Goal: Find specific page/section: Find specific page/section

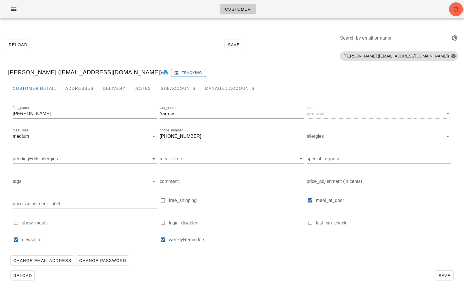
click at [403, 35] on div "Search by email or name" at bounding box center [394, 37] width 109 height 9
paste input "[EMAIL_ADDRESS][DOMAIN_NAME]"
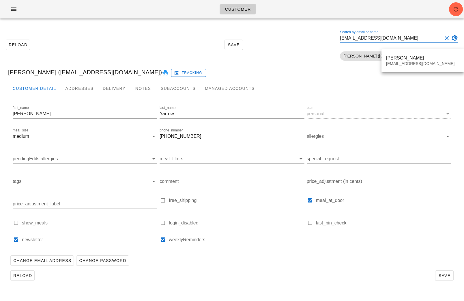
type input "[EMAIL_ADDRESS][DOMAIN_NAME]"
click at [405, 60] on div "[PERSON_NAME]" at bounding box center [422, 57] width 73 height 5
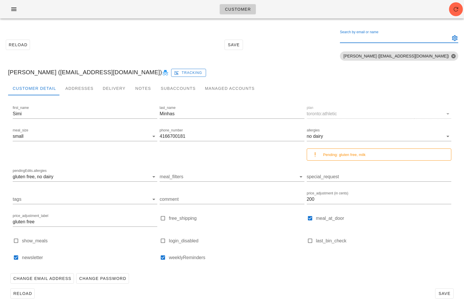
click at [407, 36] on div "Search by email or name" at bounding box center [394, 37] width 109 height 9
paste input "[EMAIL_ADDRESS][DOMAIN_NAME]"
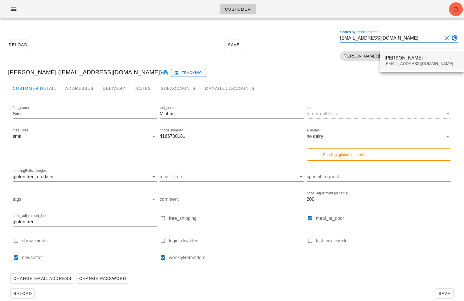
type input "[EMAIL_ADDRESS][DOMAIN_NAME]"
click at [396, 65] on div "[EMAIL_ADDRESS][DOMAIN_NAME]" at bounding box center [422, 63] width 75 height 5
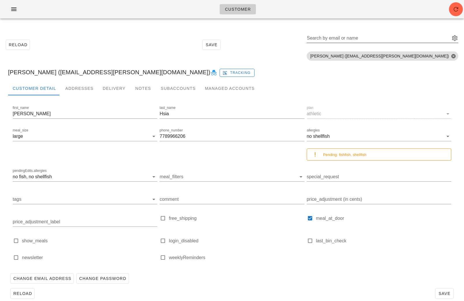
click at [397, 35] on div "Search by email or name" at bounding box center [378, 37] width 142 height 9
paste input "[EMAIL_ADDRESS][DOMAIN_NAME]"
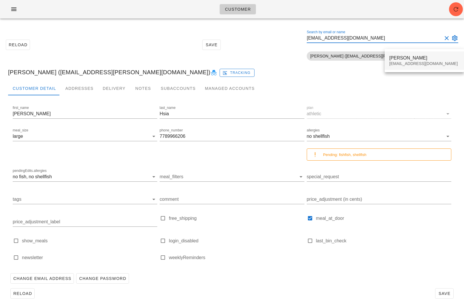
type input "[EMAIL_ADDRESS][DOMAIN_NAME]"
click at [394, 59] on div "[PERSON_NAME]" at bounding box center [424, 57] width 70 height 5
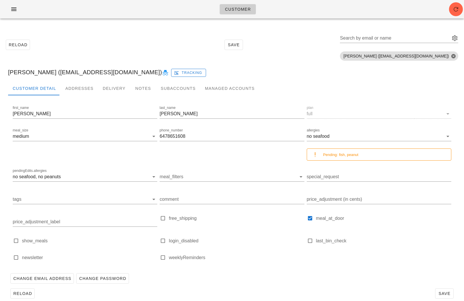
click at [171, 76] on link "Tracking" at bounding box center [188, 72] width 35 height 9
click at [277, 79] on div "[PERSON_NAME] ([EMAIL_ADDRESS][DOMAIN_NAME]) Tracking" at bounding box center [231, 72] width 457 height 18
click at [398, 40] on input "Search by email or name" at bounding box center [394, 37] width 109 height 9
paste input "[EMAIL_ADDRESS][DOMAIN_NAME]"
type input "[EMAIL_ADDRESS][DOMAIN_NAME]"
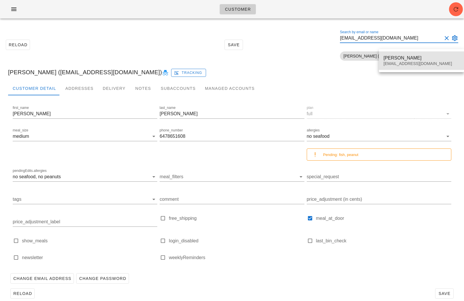
click at [420, 59] on div "[PERSON_NAME]" at bounding box center [422, 57] width 76 height 5
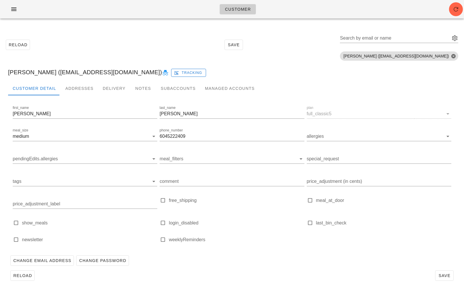
click at [162, 75] on icon at bounding box center [165, 72] width 7 height 7
click at [393, 42] on input "Search by email or name" at bounding box center [394, 37] width 109 height 9
paste input "[EMAIL_ADDRESS][DOMAIN_NAME]"
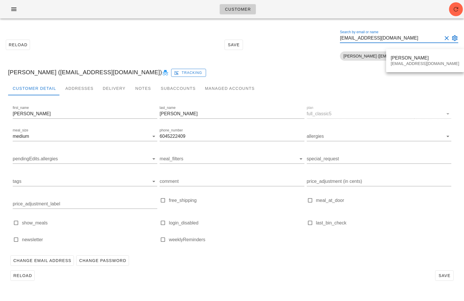
type input "[EMAIL_ADDRESS][DOMAIN_NAME]"
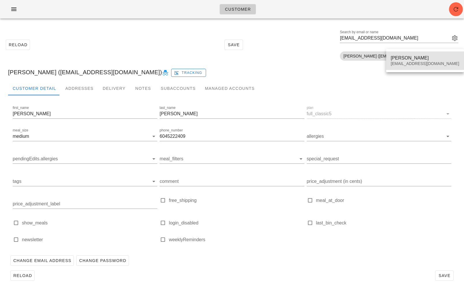
click at [402, 55] on div "[PERSON_NAME]" at bounding box center [425, 57] width 69 height 5
